Goal: Task Accomplishment & Management: Use online tool/utility

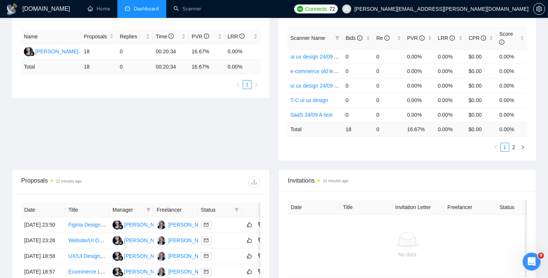
scroll to position [74, 0]
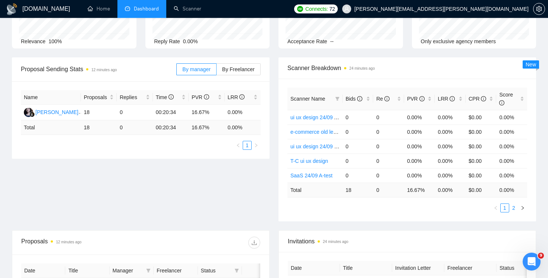
click at [512, 209] on link "2" at bounding box center [514, 208] width 8 height 8
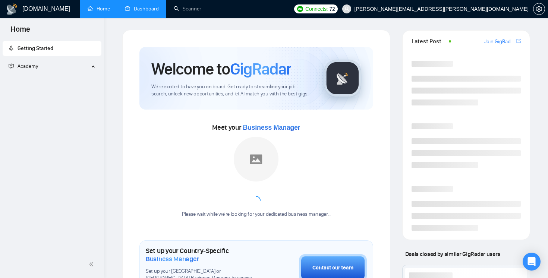
click at [133, 9] on link "Dashboard" at bounding box center [142, 9] width 34 height 6
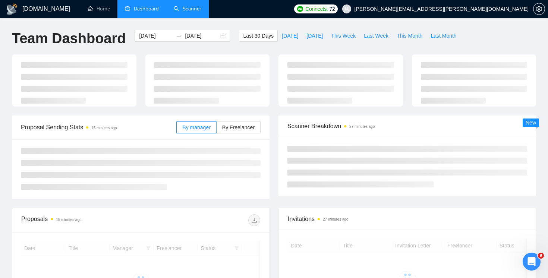
click at [189, 11] on link "Scanner" at bounding box center [188, 9] width 28 height 6
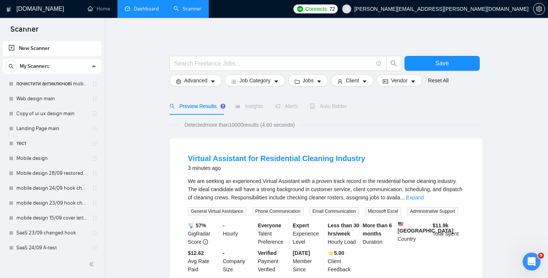
scroll to position [333, 0]
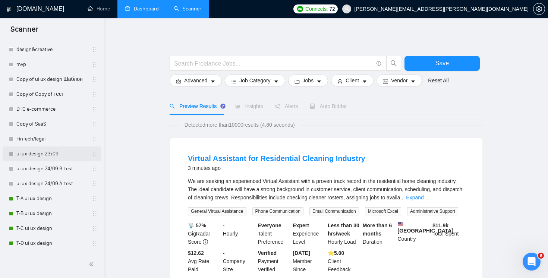
click at [57, 154] on link "ui ux design 23/09" at bounding box center [51, 154] width 71 height 15
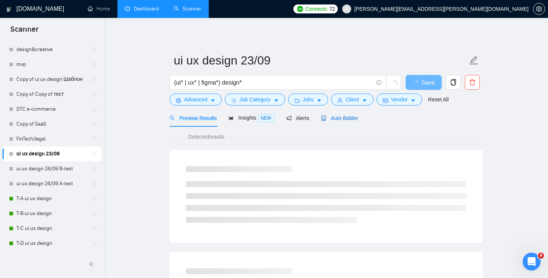
click at [350, 122] on div "Auto Bidder" at bounding box center [339, 118] width 37 height 8
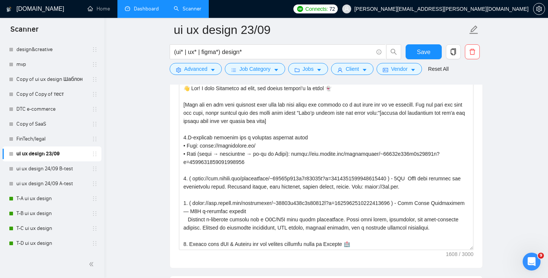
scroll to position [984, 0]
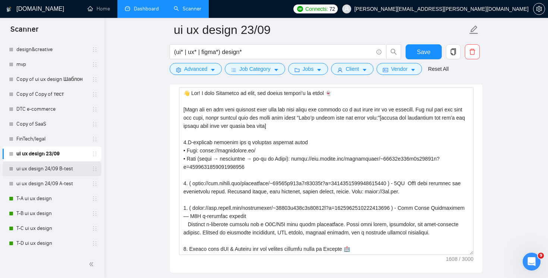
click at [51, 170] on link "ui ux design 24/09 B-test" at bounding box center [51, 168] width 71 height 15
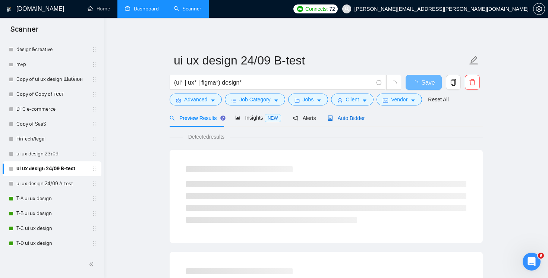
click at [363, 119] on span "Auto Bidder" at bounding box center [346, 118] width 37 height 6
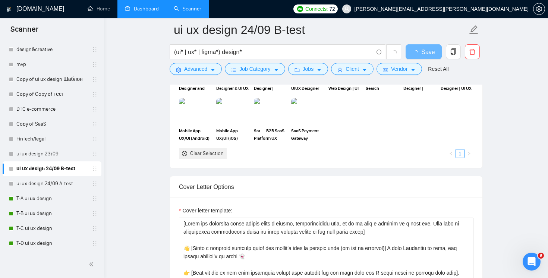
scroll to position [858, 0]
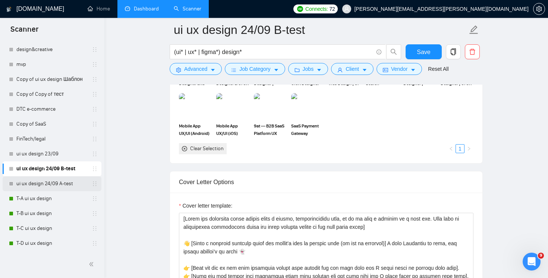
click at [45, 184] on link "ui ux design 24/09 A-test" at bounding box center [51, 183] width 71 height 15
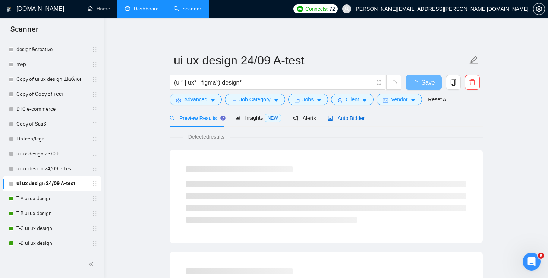
click at [357, 119] on span "Auto Bidder" at bounding box center [346, 118] width 37 height 6
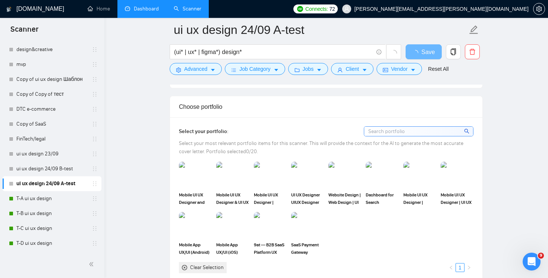
scroll to position [856, 0]
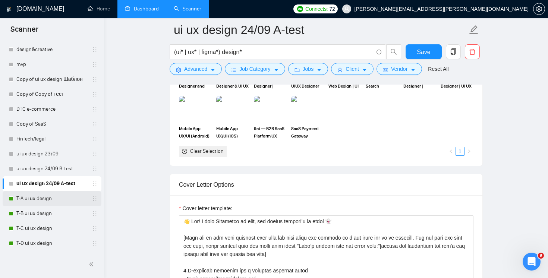
click at [38, 201] on link "T-A ui ux design" at bounding box center [51, 198] width 71 height 15
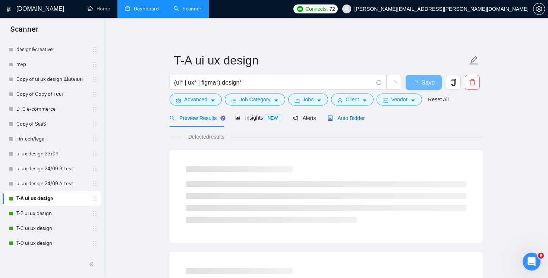
click at [349, 121] on div "Auto Bidder" at bounding box center [346, 118] width 37 height 8
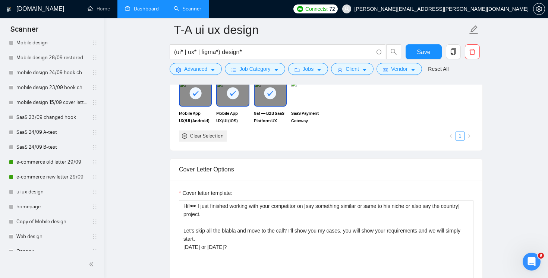
scroll to position [65, 0]
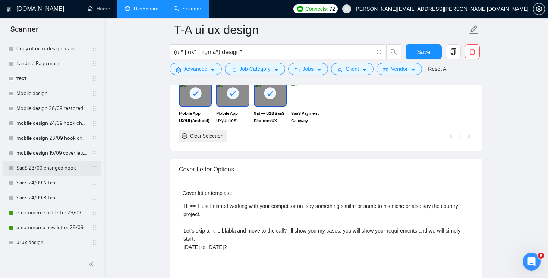
click at [47, 171] on link "SaaS 23/09 changed hook" at bounding box center [51, 168] width 71 height 15
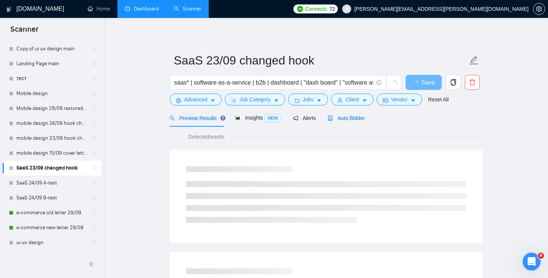
click at [338, 120] on span "Auto Bidder" at bounding box center [346, 118] width 37 height 6
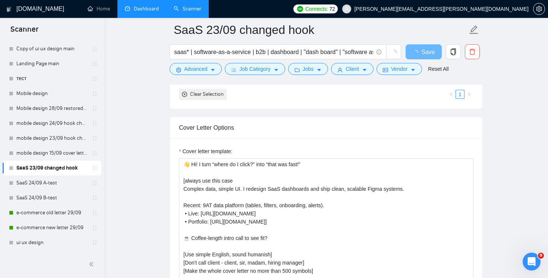
scroll to position [795, 0]
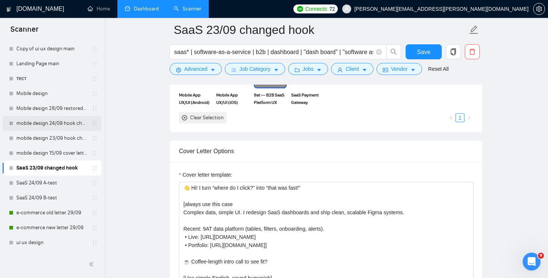
click at [59, 122] on link "mobile design 24/09 hook changed" at bounding box center [51, 123] width 71 height 15
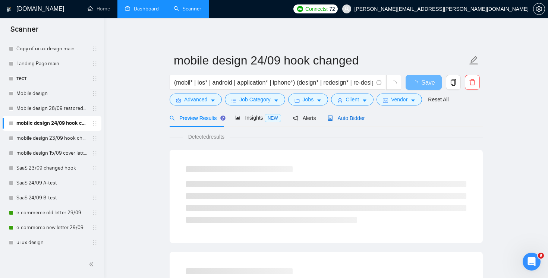
click at [360, 119] on span "Auto Bidder" at bounding box center [346, 118] width 37 height 6
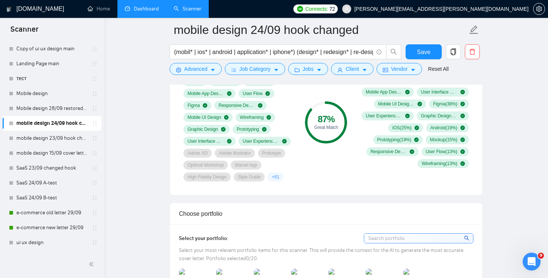
scroll to position [734, 0]
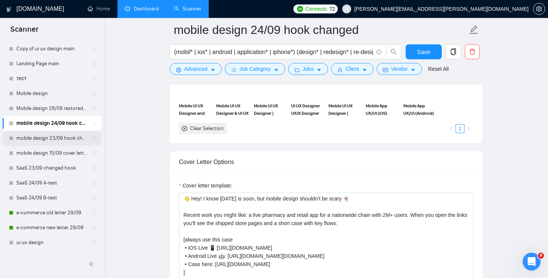
click at [67, 143] on link "mobile design 23/09 hook changed" at bounding box center [51, 138] width 71 height 15
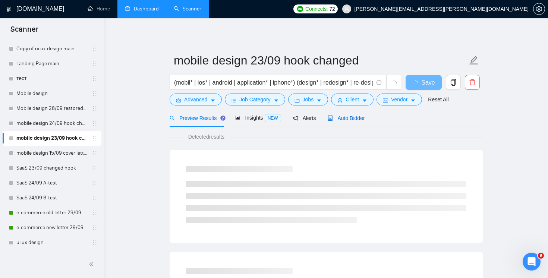
click at [361, 121] on div "Auto Bidder" at bounding box center [346, 118] width 37 height 8
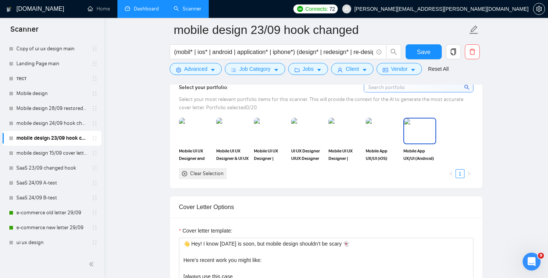
scroll to position [792, 0]
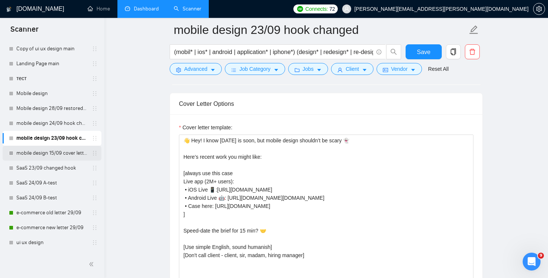
click at [53, 154] on link "mobile design 15/09 cover letter another first part" at bounding box center [51, 153] width 71 height 15
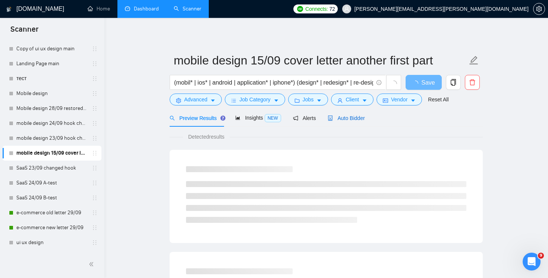
click at [354, 118] on span "Auto Bidder" at bounding box center [346, 118] width 37 height 6
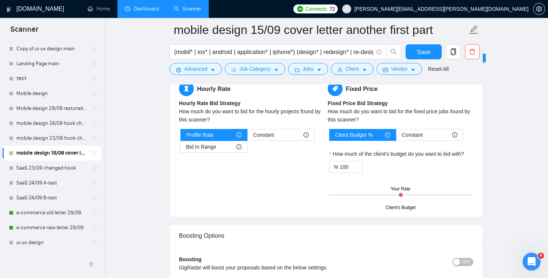
scroll to position [1349, 0]
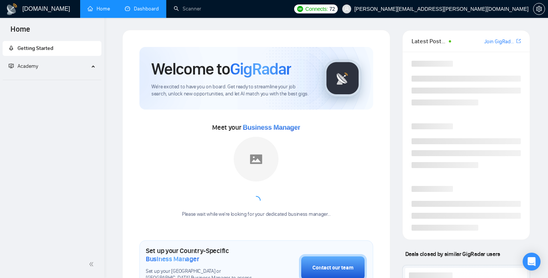
click at [144, 11] on link "Dashboard" at bounding box center [142, 9] width 34 height 6
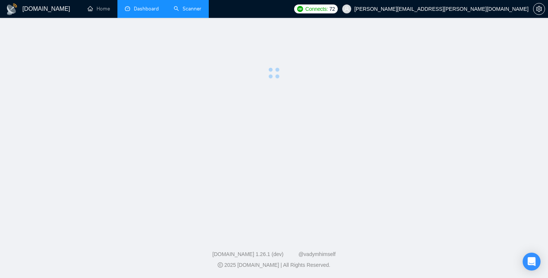
click at [174, 9] on link "Scanner" at bounding box center [188, 9] width 28 height 6
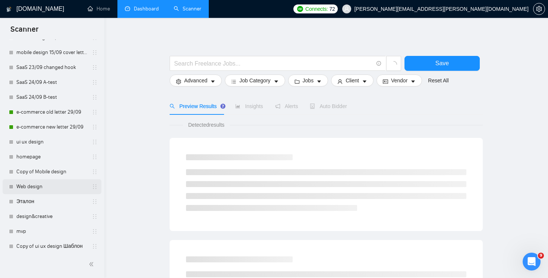
scroll to position [92, 0]
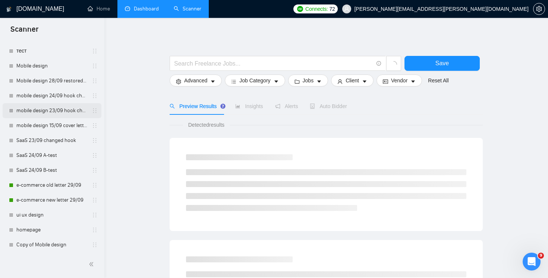
click at [60, 113] on link "mobile design 23/09 hook changed" at bounding box center [51, 110] width 71 height 15
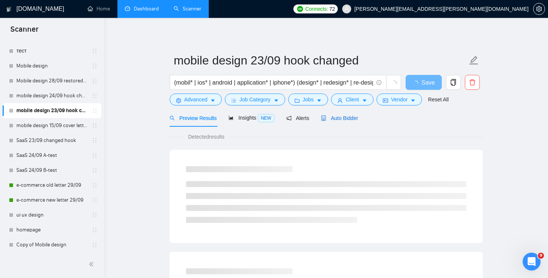
click at [349, 120] on span "Auto Bidder" at bounding box center [339, 118] width 37 height 6
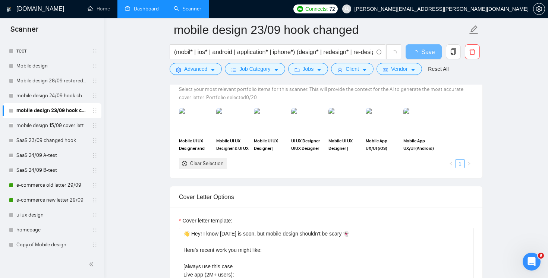
scroll to position [780, 0]
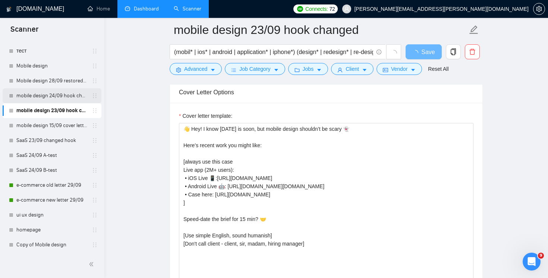
click at [54, 95] on link "mobile design 24/09 hook changed" at bounding box center [51, 95] width 71 height 15
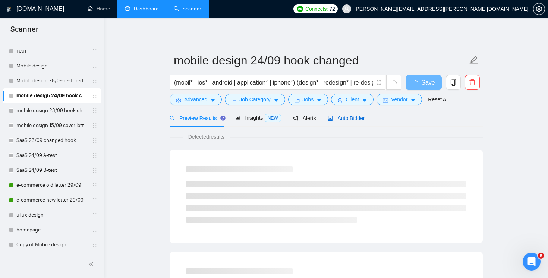
click at [352, 122] on div "Auto Bidder" at bounding box center [346, 118] width 37 height 8
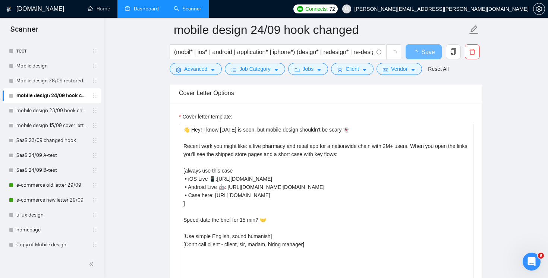
scroll to position [777, 0]
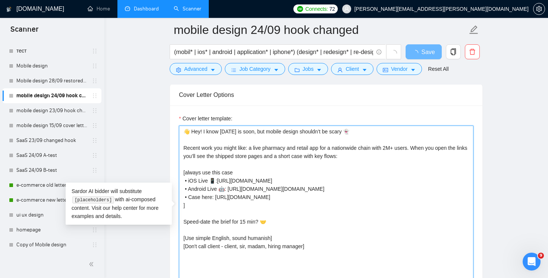
drag, startPoint x: 251, startPoint y: 149, endPoint x: 426, endPoint y: 150, distance: 174.6
click at [426, 150] on textarea "👋 Hey! I know [DATE] is soon, but mobile design shouldn’t be scary 👻 Recent wor…" at bounding box center [326, 210] width 295 height 168
click at [414, 153] on textarea "👋 Hey! I know [DATE] is soon, but mobile design shouldn’t be scary 👻 Recent wor…" at bounding box center [326, 210] width 295 height 168
drag, startPoint x: 392, startPoint y: 156, endPoint x: 251, endPoint y: 147, distance: 141.7
click at [251, 147] on div "Cover letter template: 👋 Hey! I know Halloween is soon, but mobile design shoul…" at bounding box center [326, 204] width 295 height 179
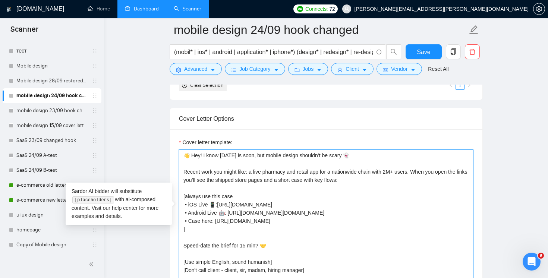
click at [353, 185] on textarea "👋 Hey! I know [DATE] is soon, but mobile design shouldn’t be scary 👻 Recent wor…" at bounding box center [326, 234] width 295 height 168
drag, startPoint x: 366, startPoint y: 182, endPoint x: 182, endPoint y: 173, distance: 184.8
click at [182, 173] on textarea "👋 Hey! I know [DATE] is soon, but mobile design shouldn’t be scary 👻 Recent wor…" at bounding box center [326, 234] width 295 height 168
